Goal: Task Accomplishment & Management: Manage account settings

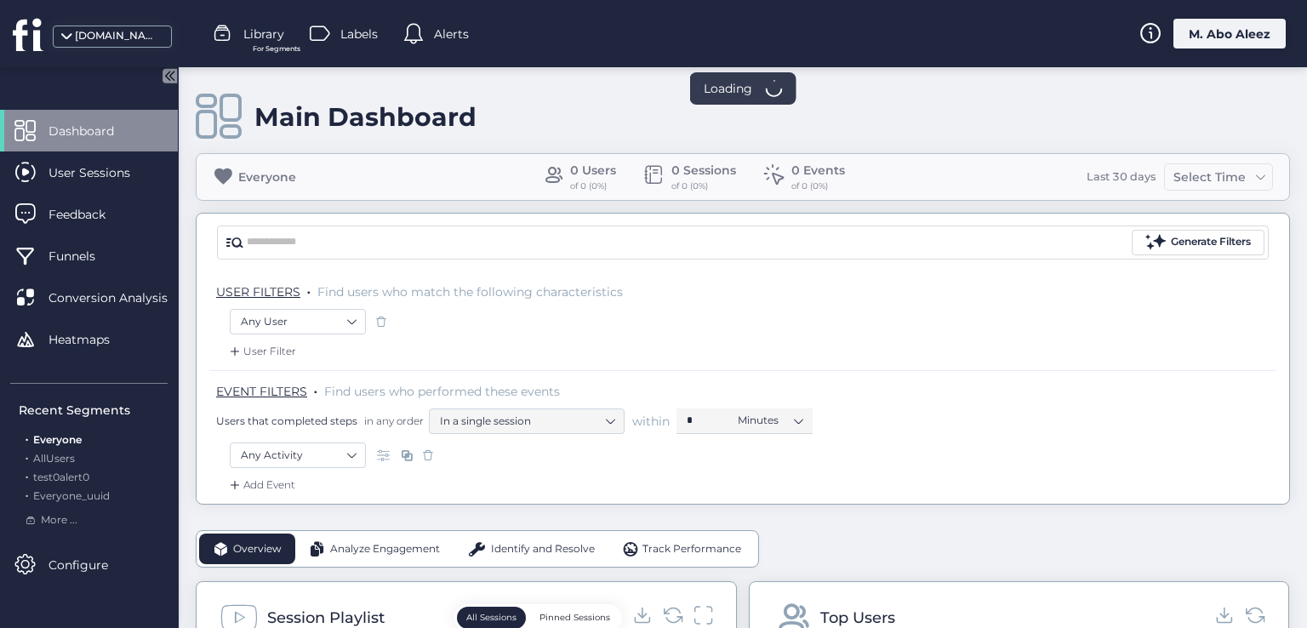
click at [1224, 19] on div "M. Abo Aleez" at bounding box center [1229, 34] width 112 height 30
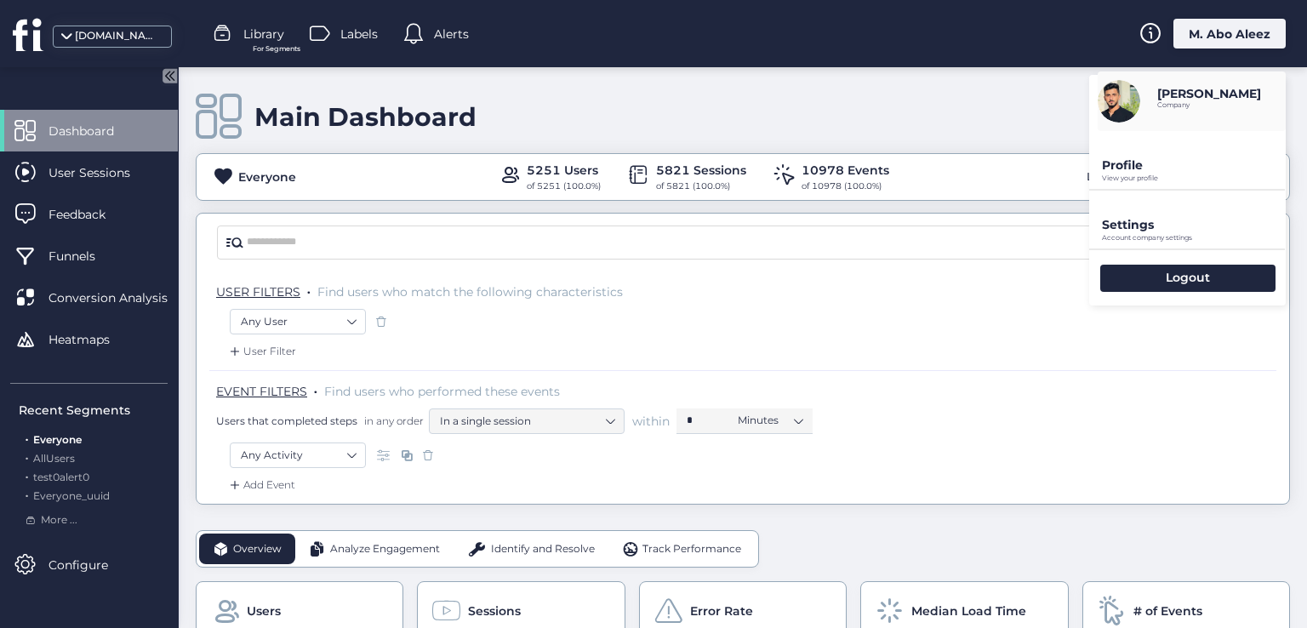
click at [1174, 208] on div "Settings Account company settings" at bounding box center [1187, 220] width 197 height 58
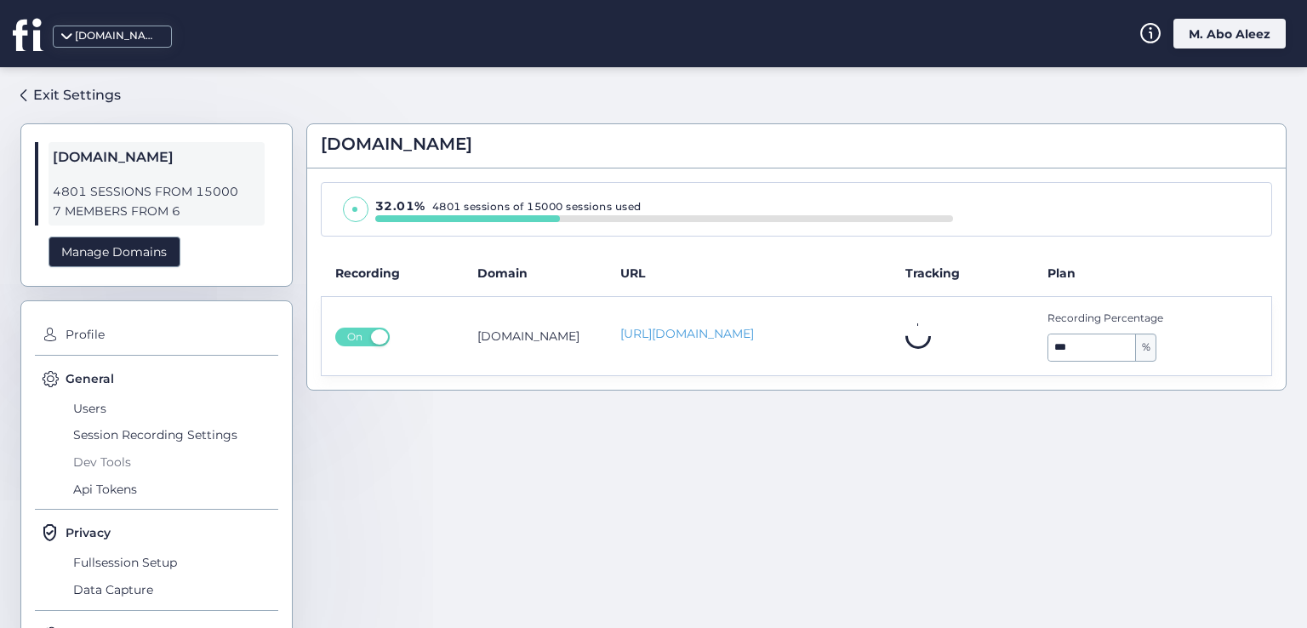
click at [128, 457] on span "Dev Tools" at bounding box center [173, 461] width 209 height 27
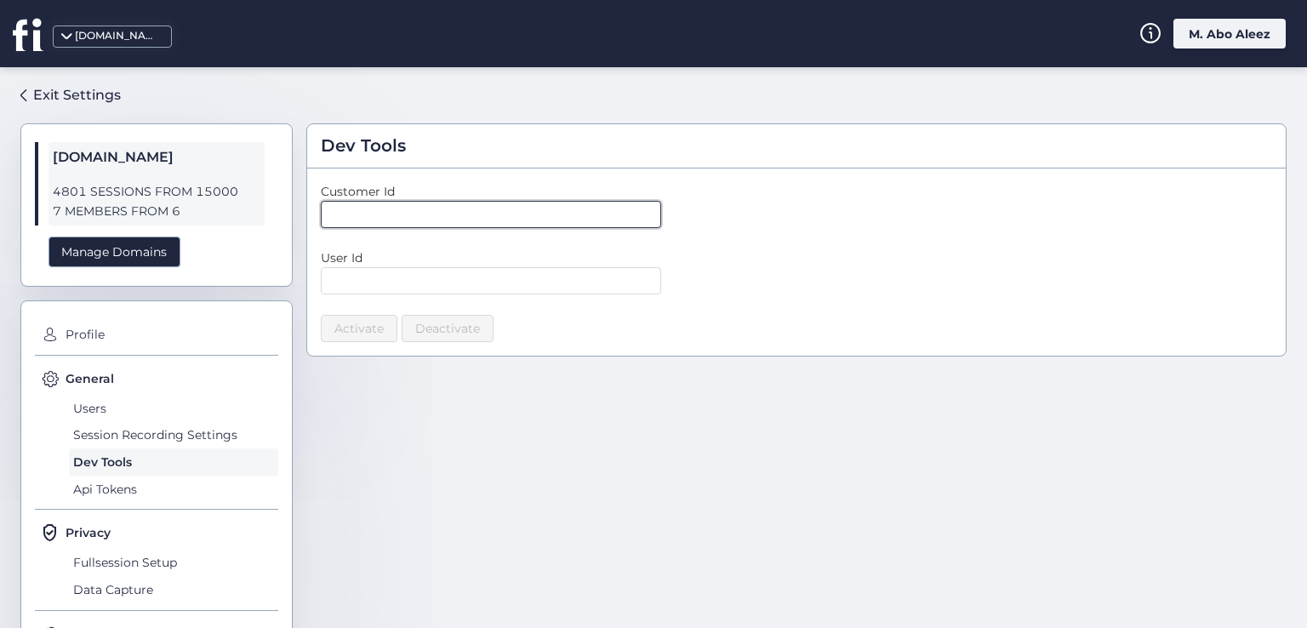
click at [395, 213] on input "text" at bounding box center [491, 214] width 340 height 27
type input "*"
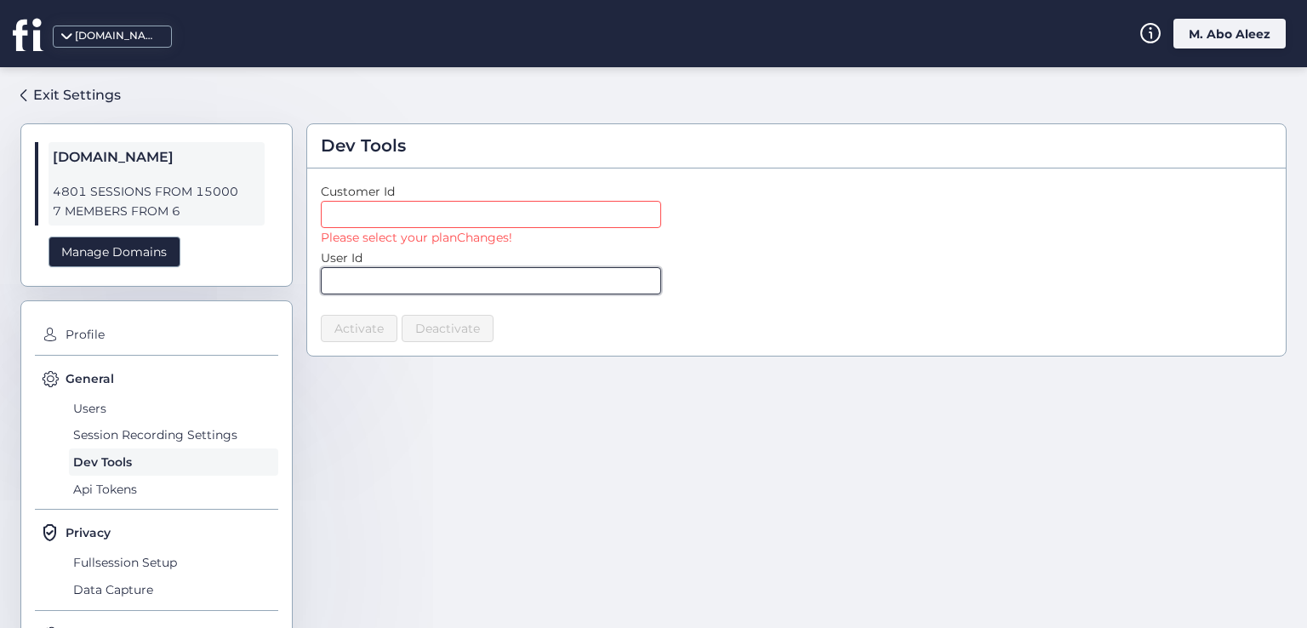
click at [470, 289] on input "text" at bounding box center [491, 280] width 340 height 27
type input "*"
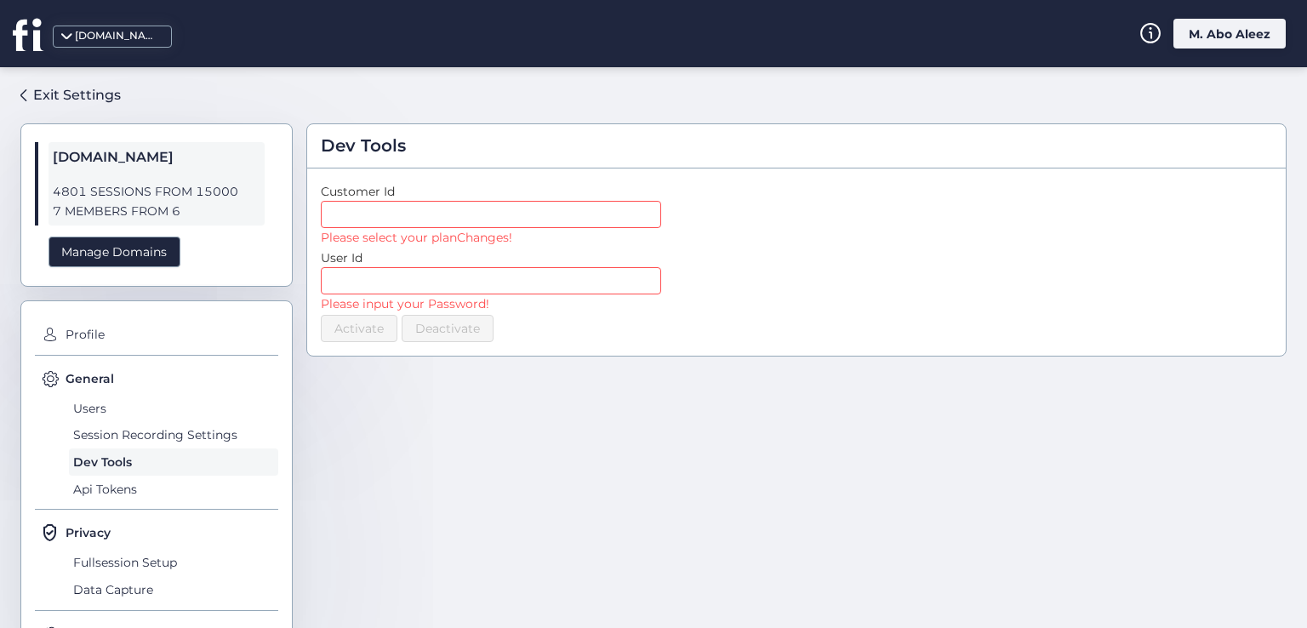
click at [630, 382] on div "Dev Tools Customer Id Please select your planChanges! User Id Please input your…" at bounding box center [796, 341] width 980 height 520
